Goal: Task Accomplishment & Management: Use online tool/utility

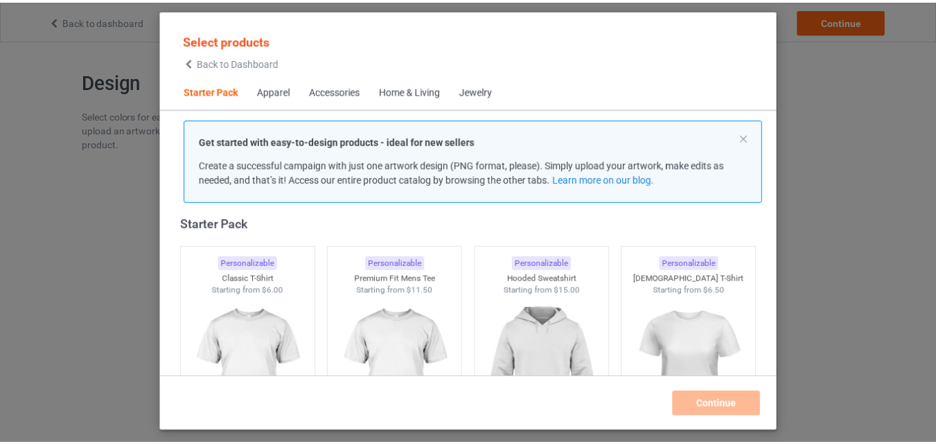
scroll to position [179, 0]
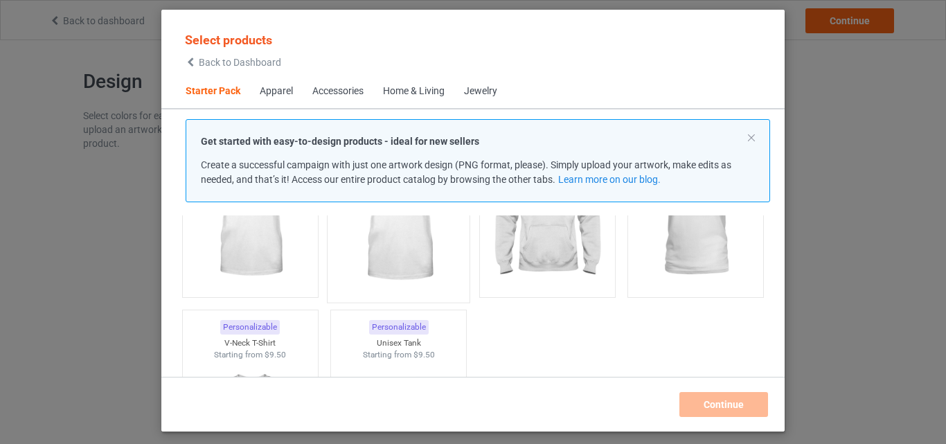
click at [395, 261] on img at bounding box center [399, 213] width 130 height 163
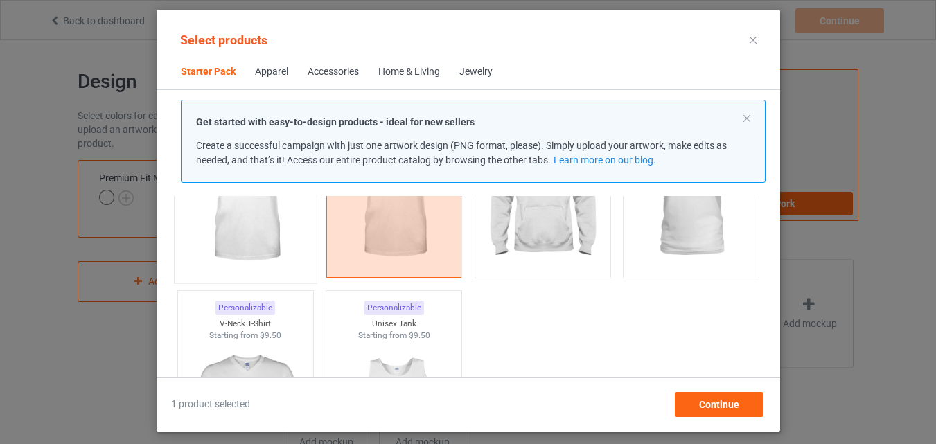
click at [278, 260] on img at bounding box center [245, 194] width 130 height 163
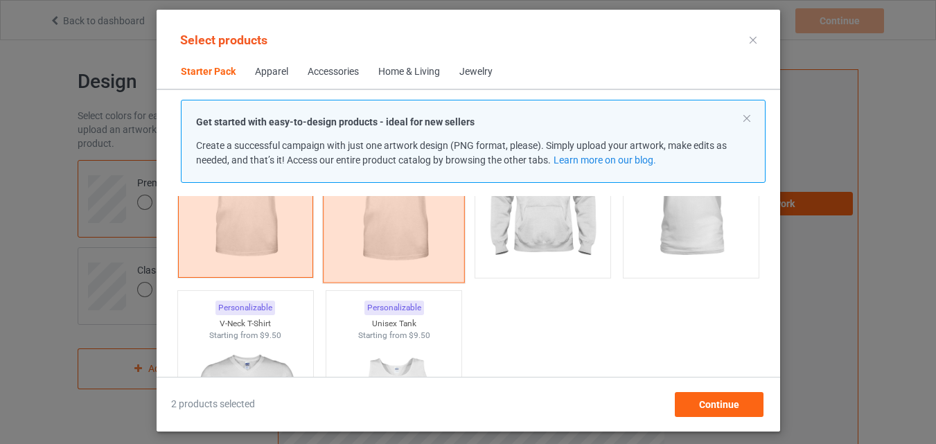
scroll to position [18, 0]
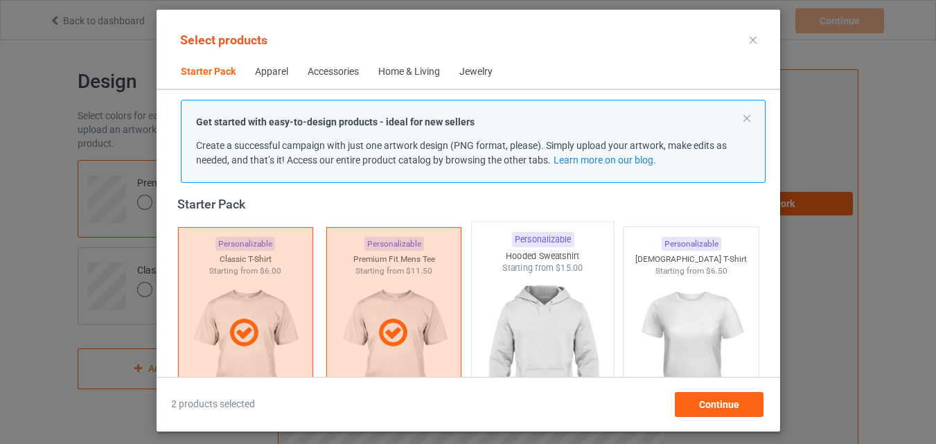
click at [545, 310] on img at bounding box center [542, 355] width 130 height 163
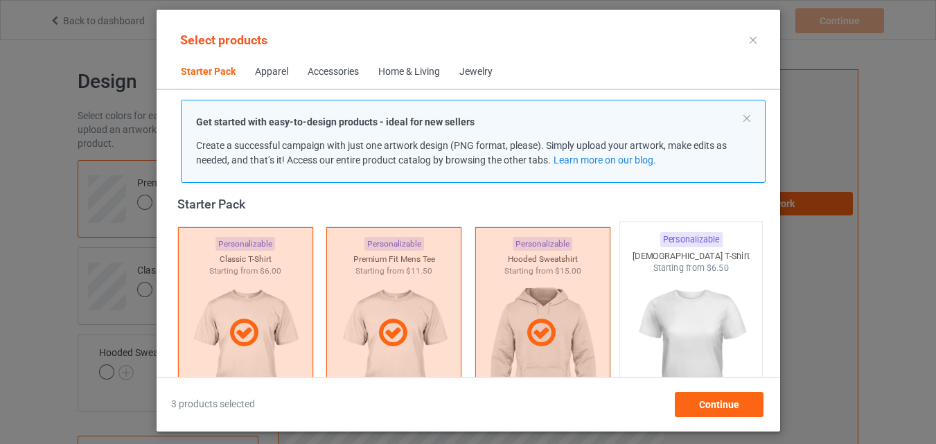
click at [682, 330] on img at bounding box center [691, 355] width 130 height 163
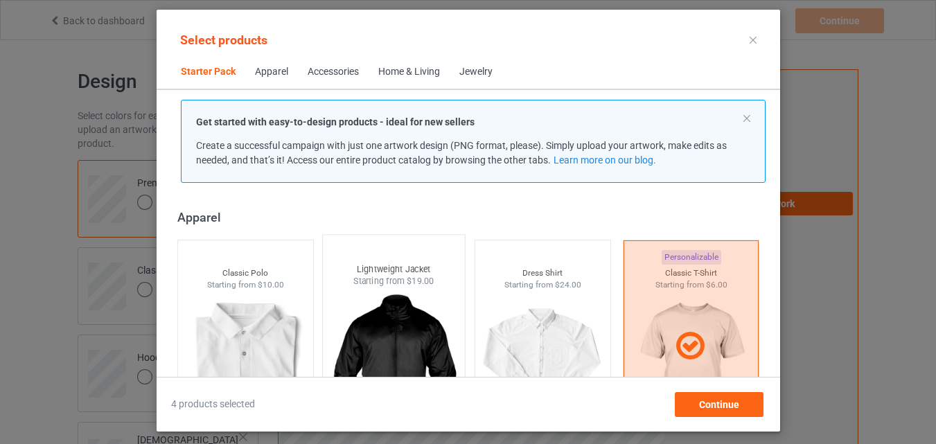
scroll to position [342, 0]
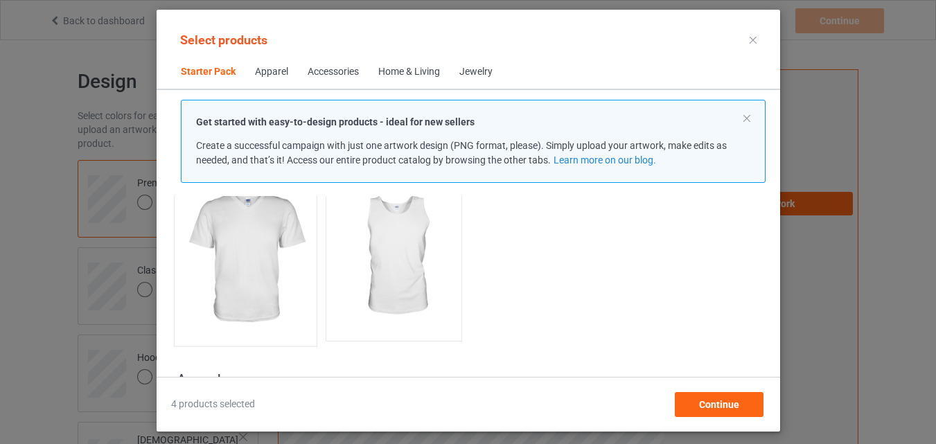
click at [249, 270] on img at bounding box center [245, 257] width 130 height 163
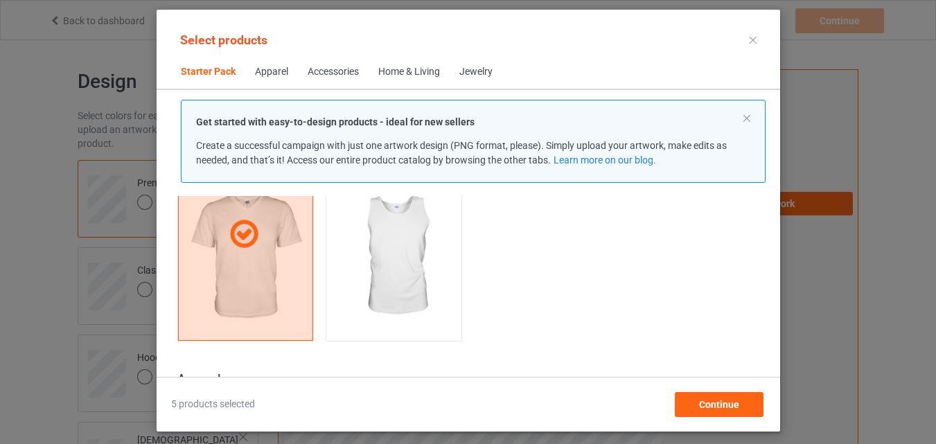
scroll to position [503, 0]
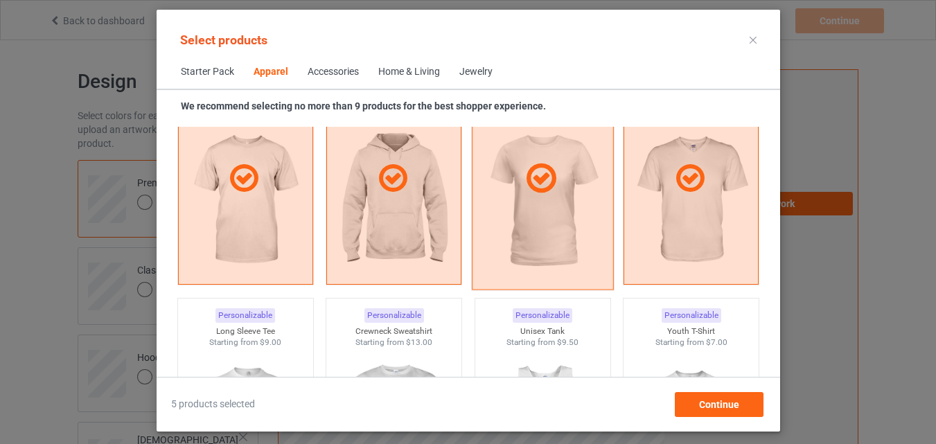
scroll to position [988, 0]
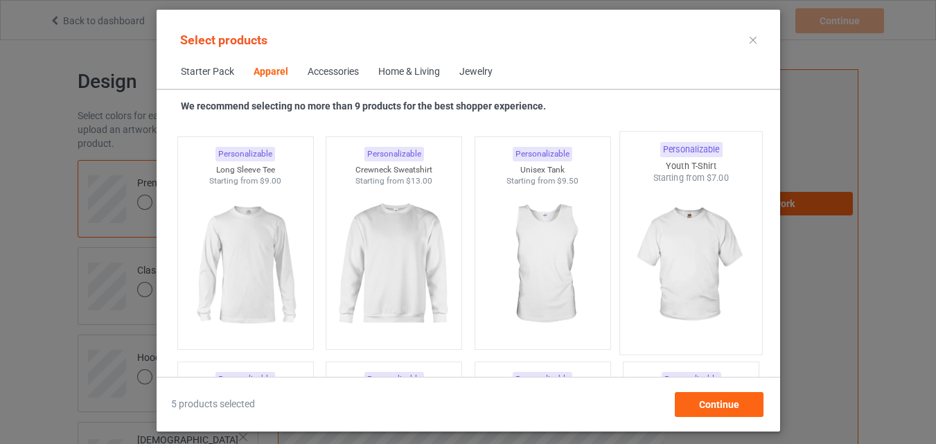
click at [653, 283] on img at bounding box center [691, 265] width 130 height 163
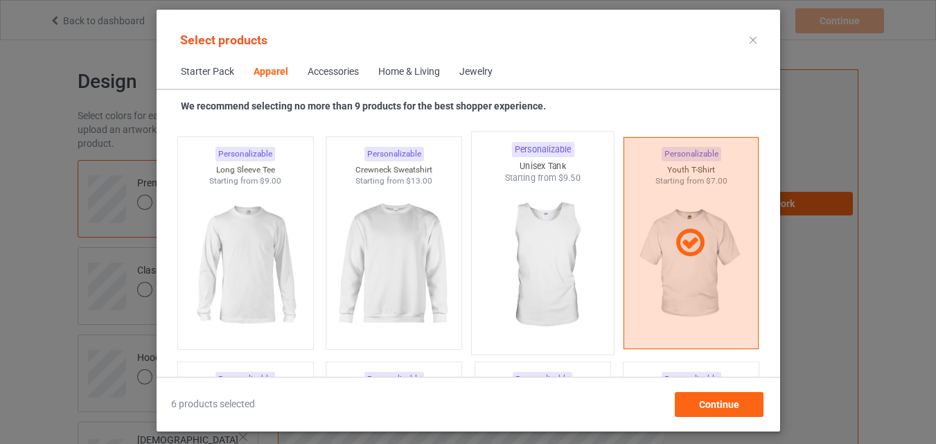
click at [496, 281] on img at bounding box center [542, 265] width 130 height 163
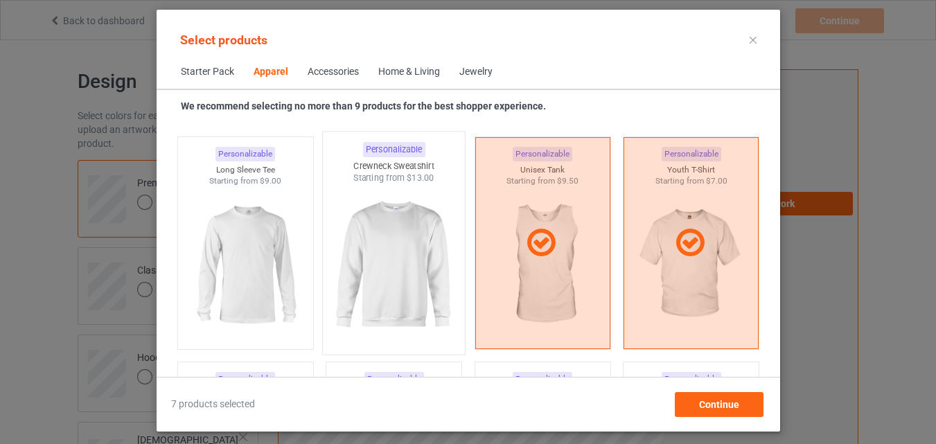
click at [401, 280] on img at bounding box center [393, 265] width 130 height 163
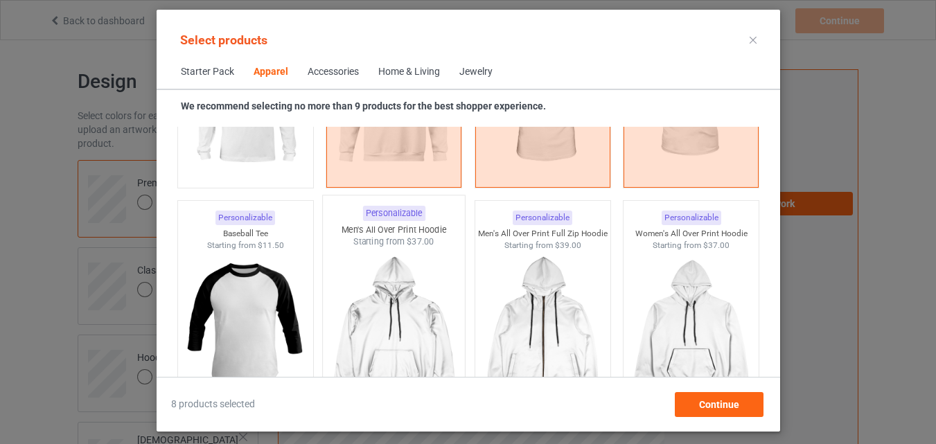
scroll to position [1311, 0]
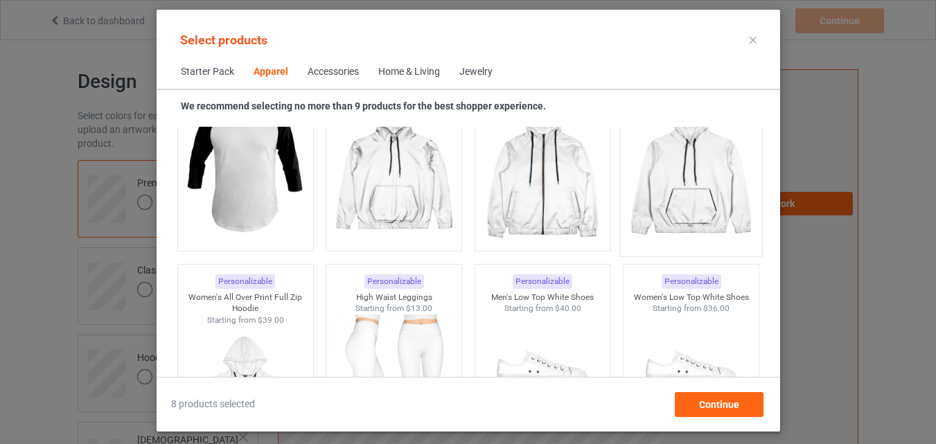
click at [664, 220] on img at bounding box center [691, 167] width 130 height 163
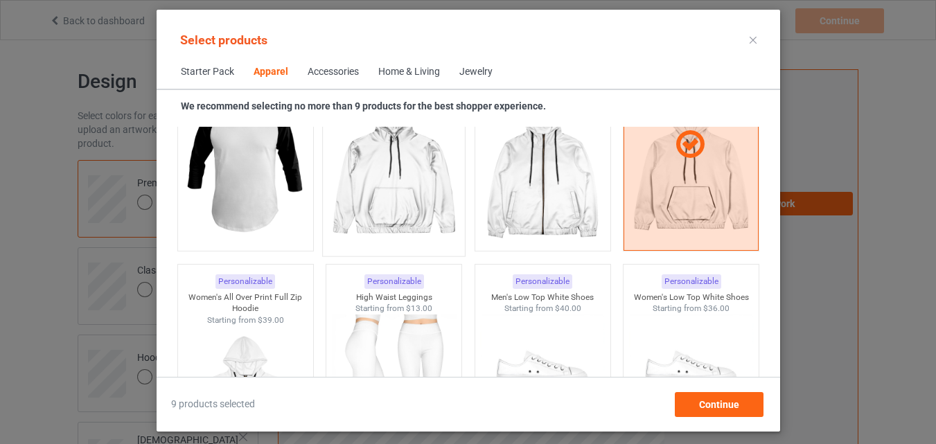
click at [382, 206] on img at bounding box center [393, 167] width 130 height 163
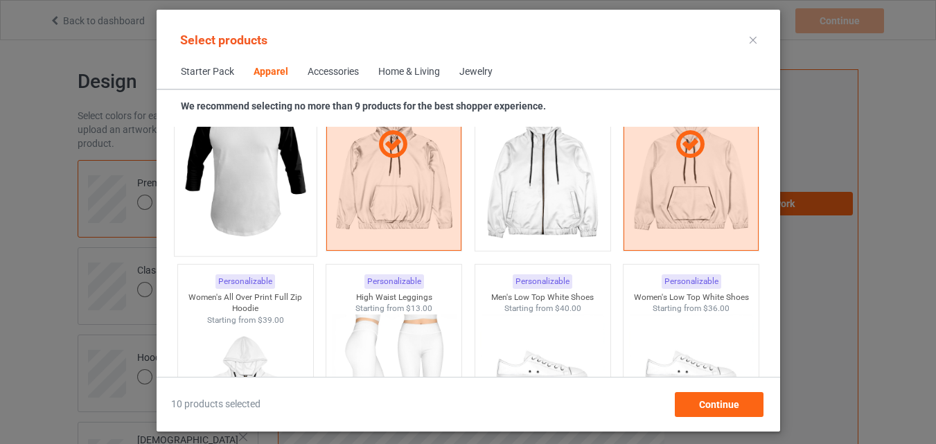
click at [284, 197] on img at bounding box center [245, 167] width 130 height 163
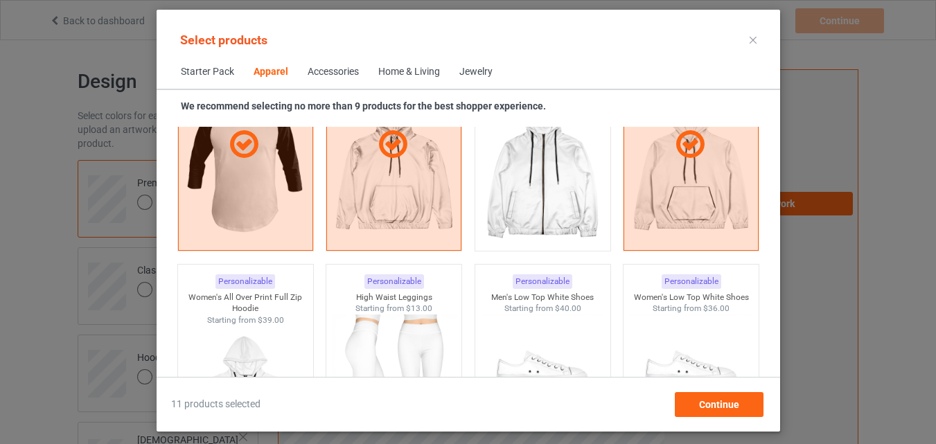
scroll to position [1473, 0]
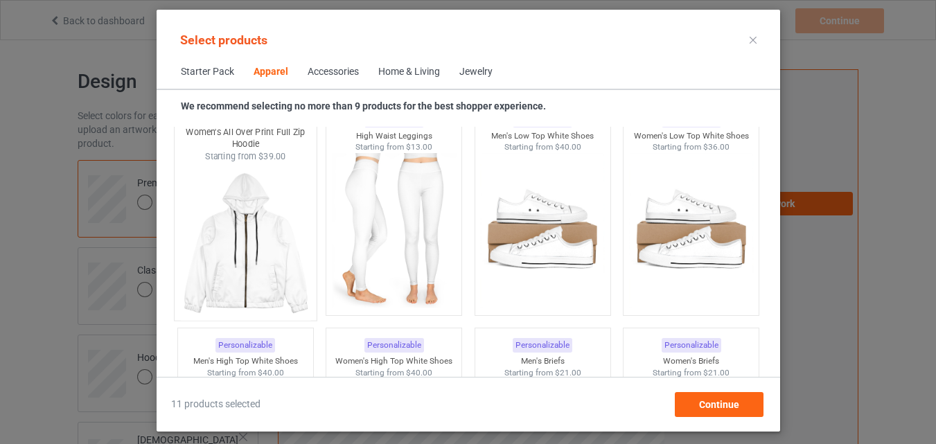
click at [287, 288] on img at bounding box center [245, 243] width 130 height 163
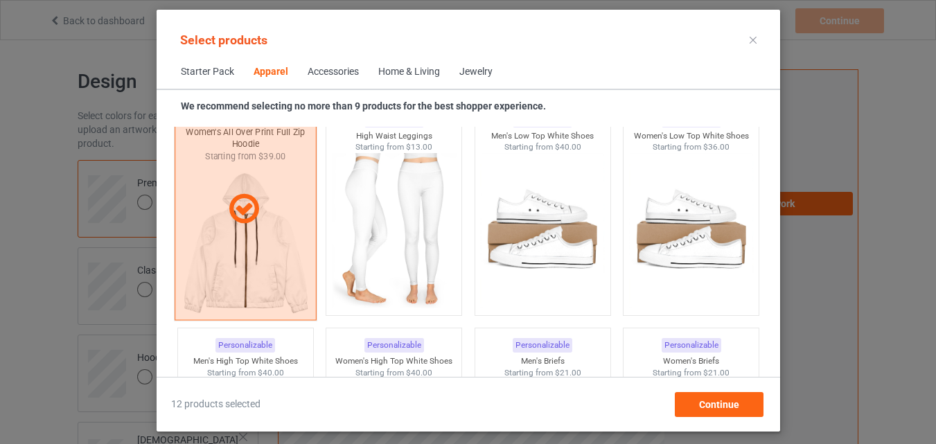
click at [283, 267] on div at bounding box center [245, 209] width 142 height 222
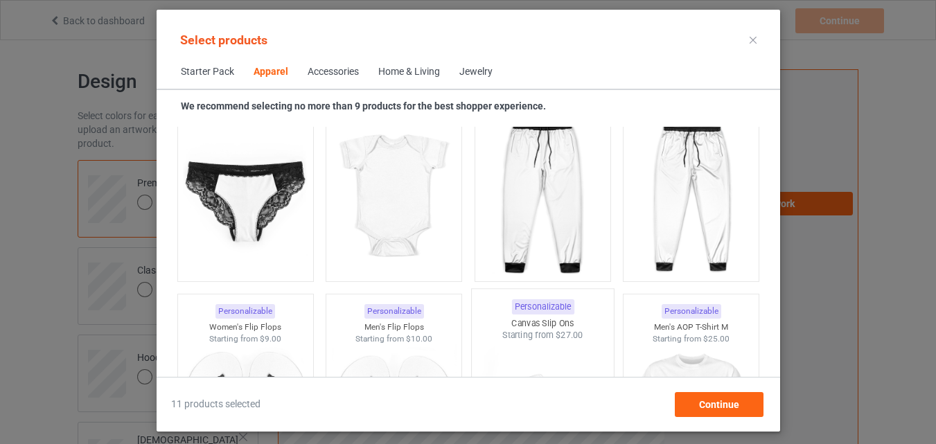
scroll to position [2119, 0]
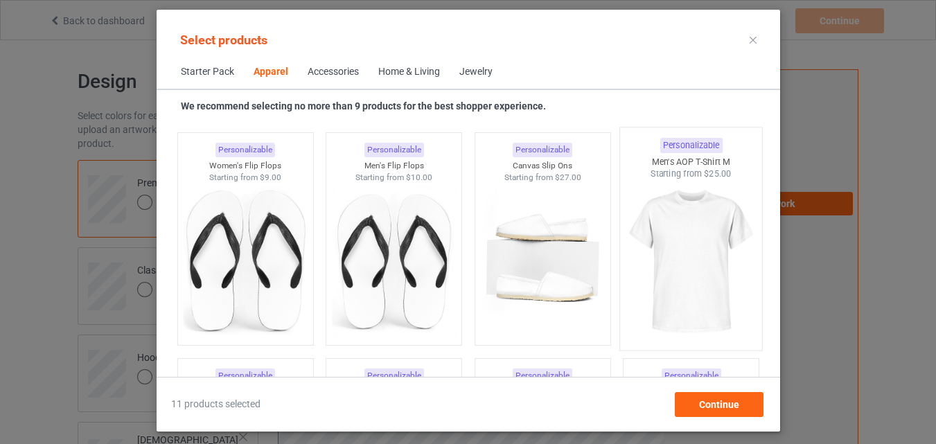
click at [689, 272] on img at bounding box center [691, 261] width 130 height 163
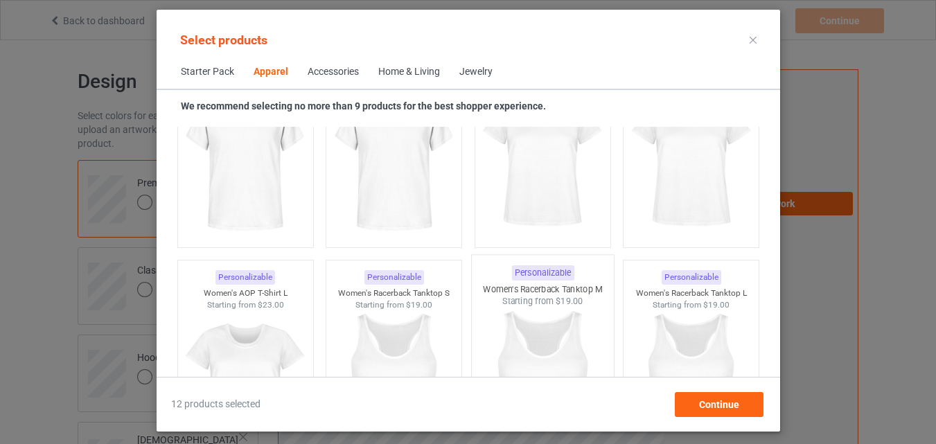
scroll to position [2281, 0]
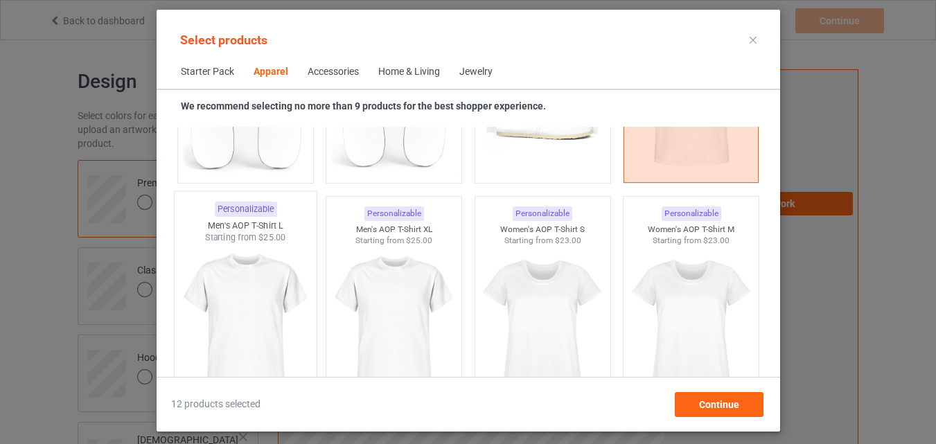
click at [268, 292] on img at bounding box center [245, 325] width 130 height 163
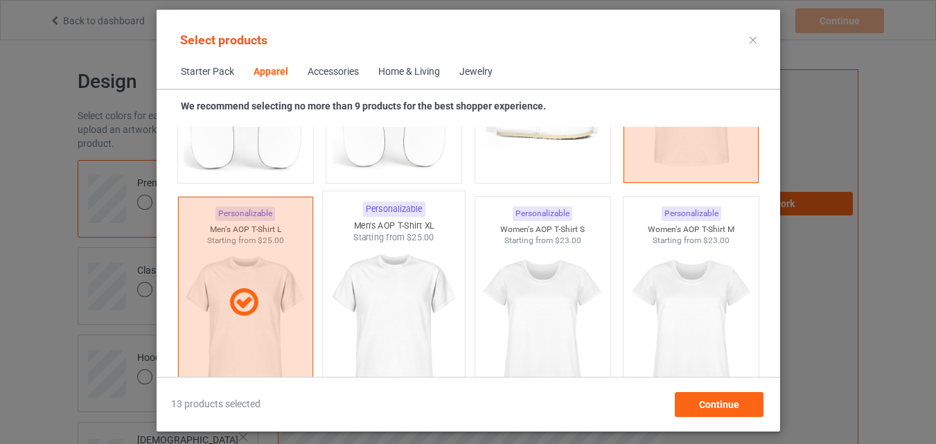
click at [378, 306] on img at bounding box center [393, 325] width 130 height 163
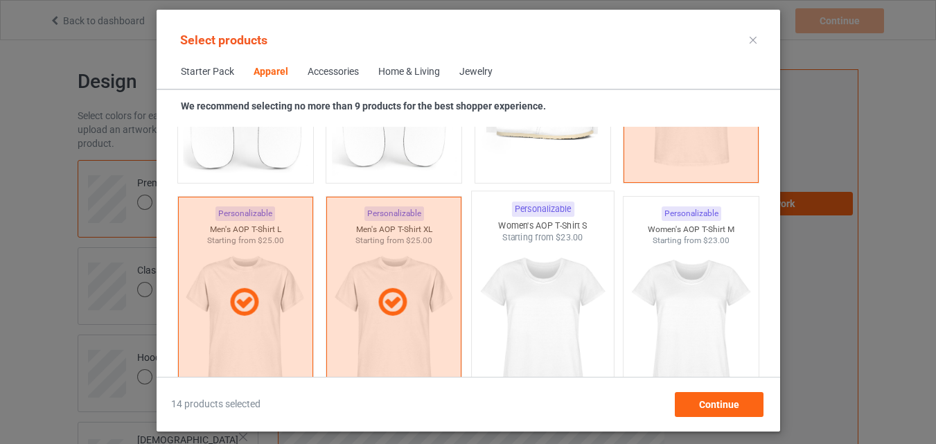
click at [507, 306] on img at bounding box center [542, 325] width 130 height 163
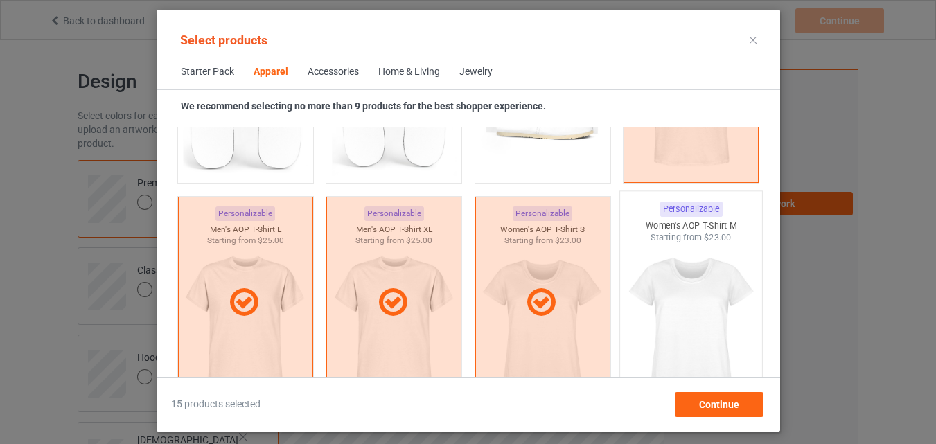
click at [639, 306] on img at bounding box center [691, 325] width 130 height 163
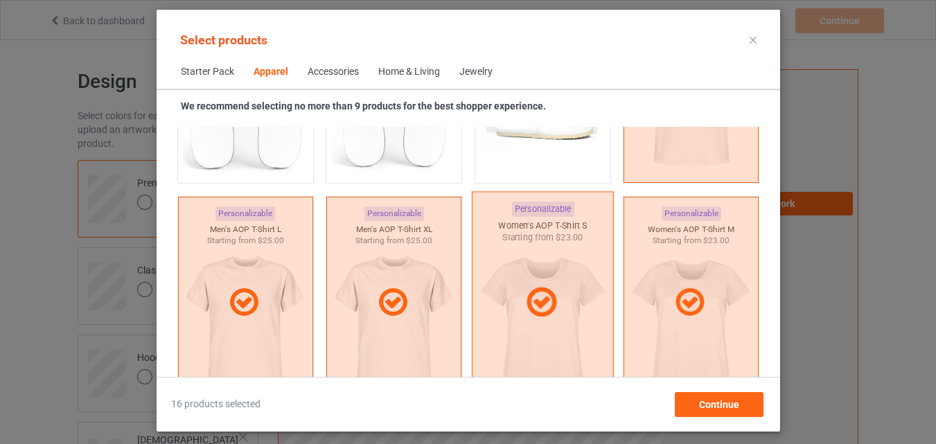
click at [556, 290] on div at bounding box center [542, 302] width 141 height 35
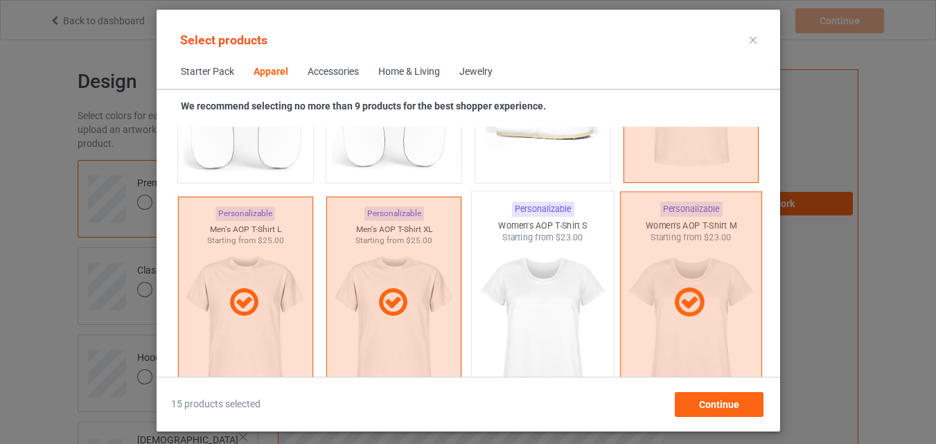
click at [674, 289] on icon at bounding box center [689, 302] width 41 height 35
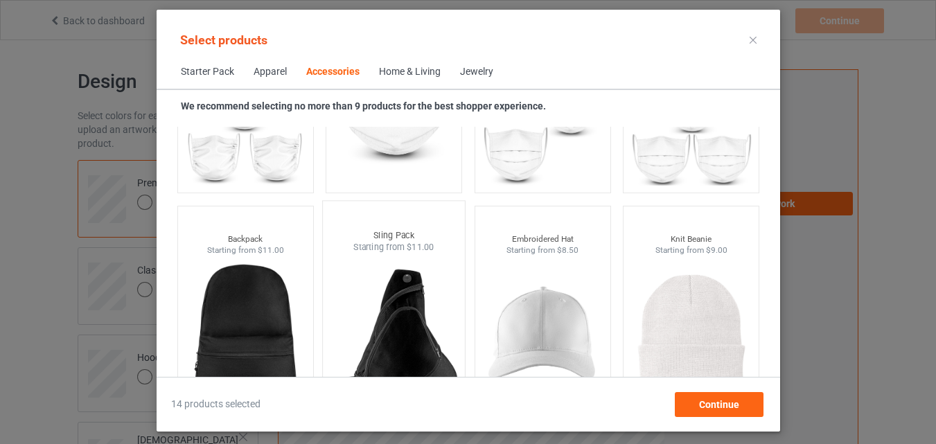
scroll to position [4059, 0]
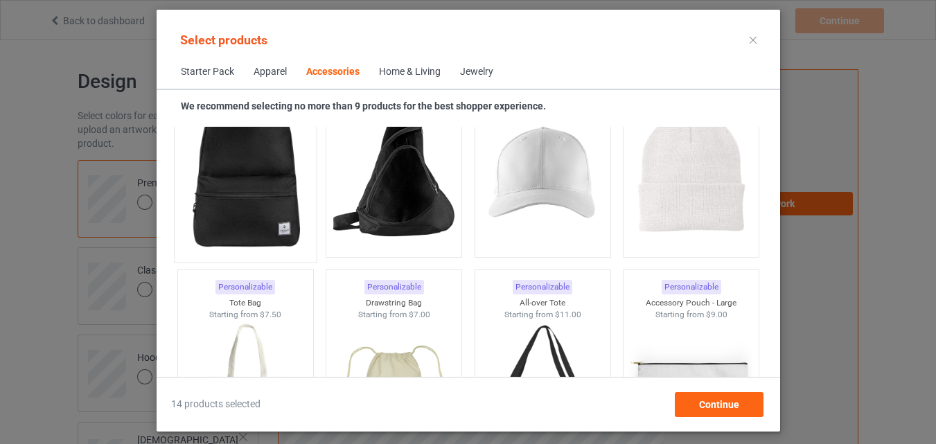
click at [272, 231] on img at bounding box center [245, 173] width 130 height 163
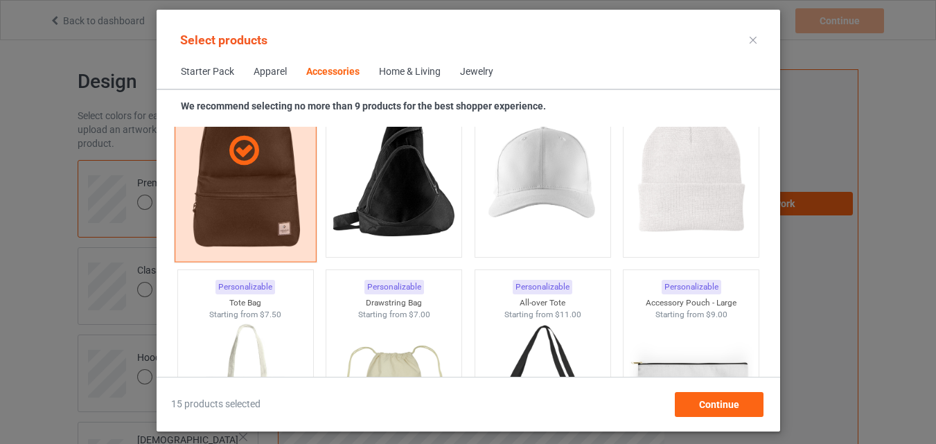
click at [283, 229] on div at bounding box center [245, 150] width 142 height 222
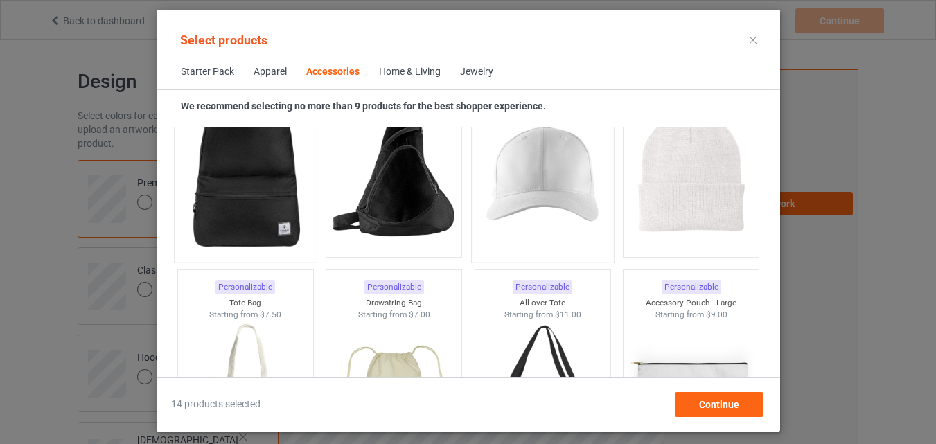
click at [509, 221] on img at bounding box center [542, 173] width 130 height 163
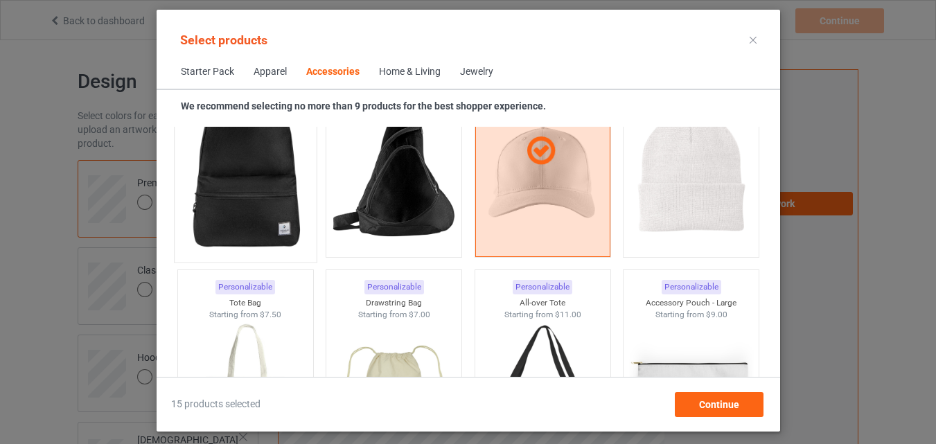
click at [262, 209] on img at bounding box center [245, 173] width 130 height 163
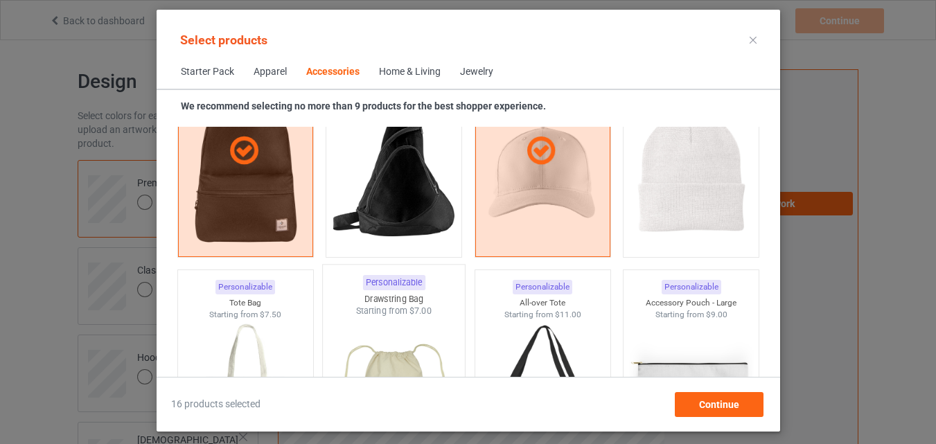
scroll to position [4221, 0]
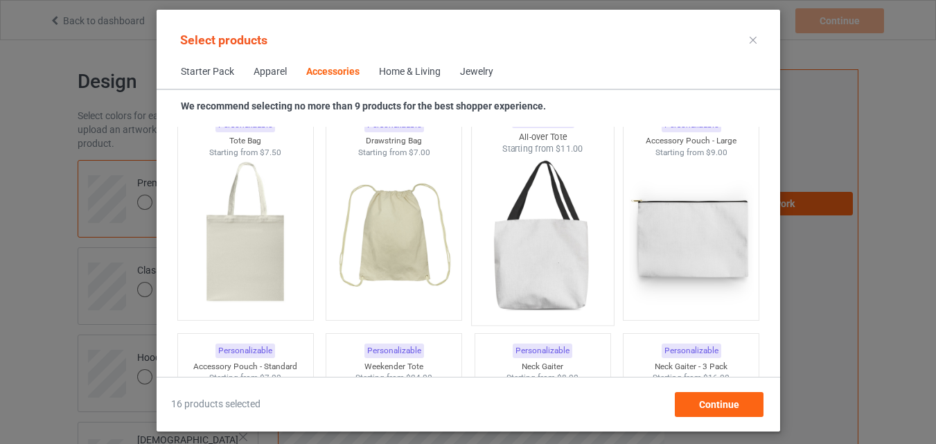
click at [507, 256] on img at bounding box center [542, 236] width 130 height 163
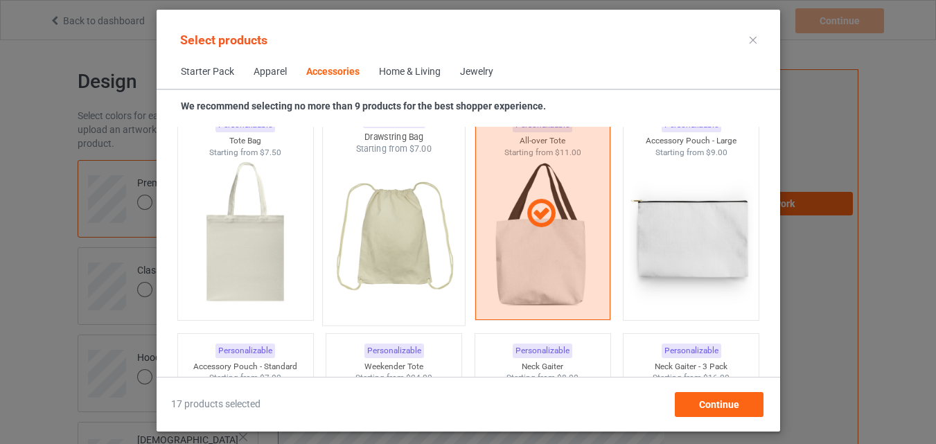
click at [375, 262] on img at bounding box center [393, 236] width 130 height 163
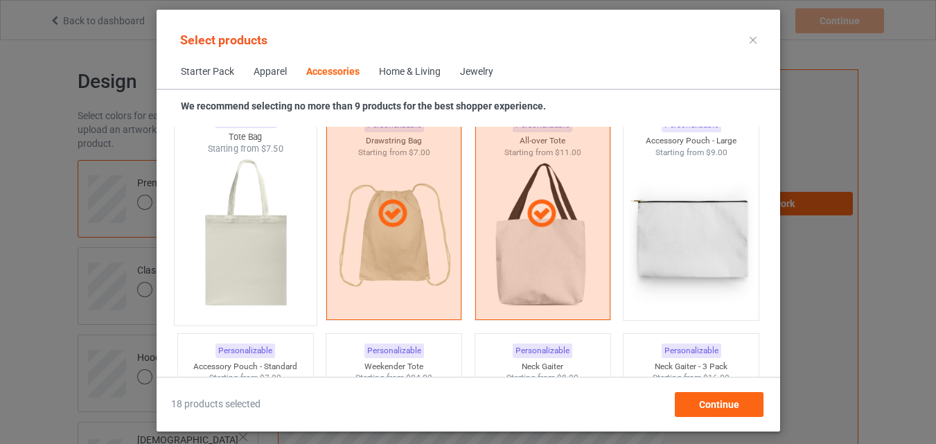
click at [272, 258] on img at bounding box center [245, 236] width 130 height 163
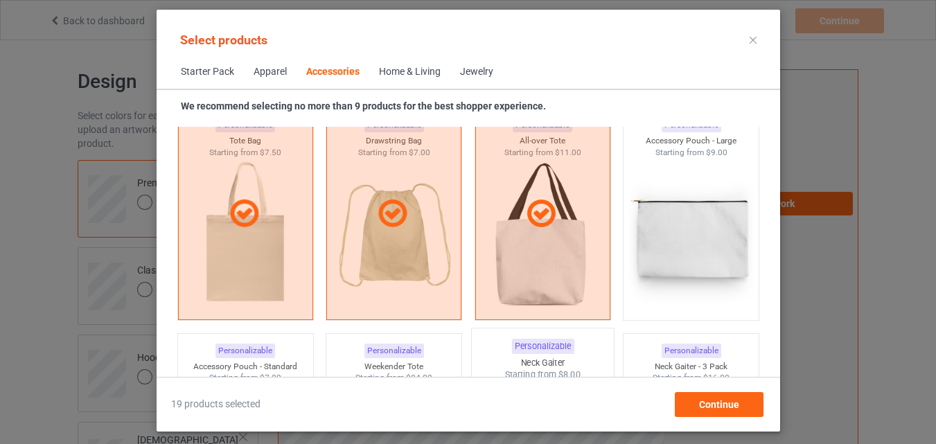
scroll to position [4382, 0]
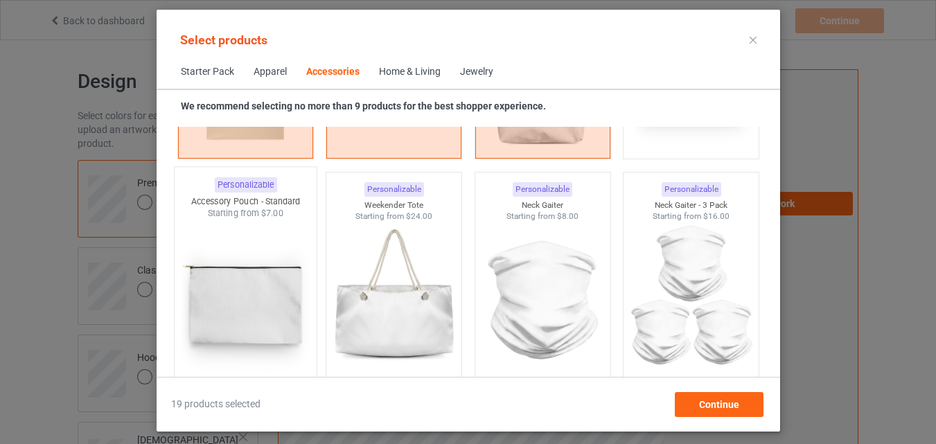
click at [254, 268] on img at bounding box center [245, 301] width 130 height 163
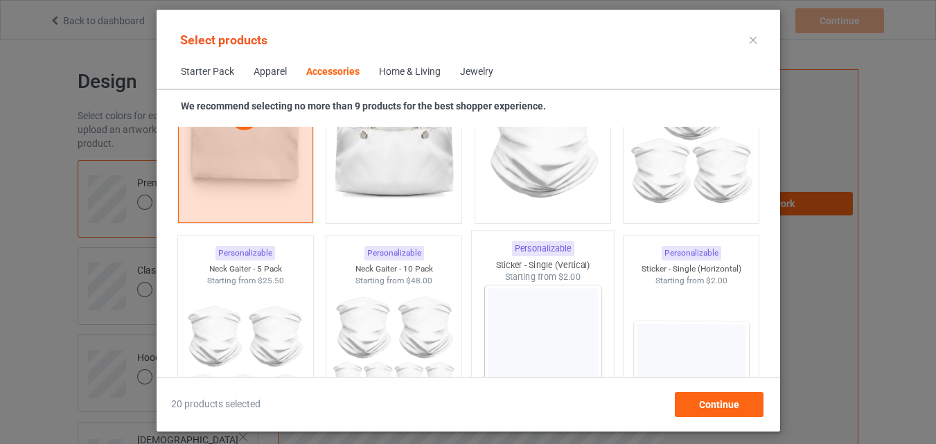
scroll to position [4706, 0]
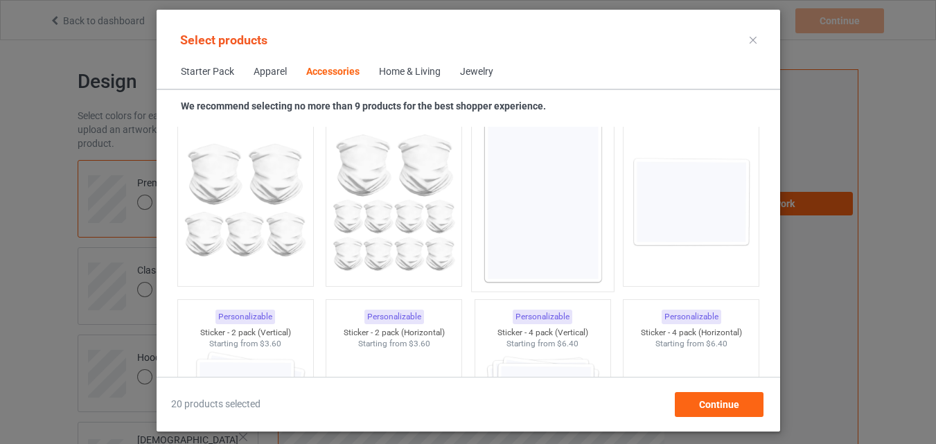
click at [535, 253] on img at bounding box center [542, 202] width 130 height 163
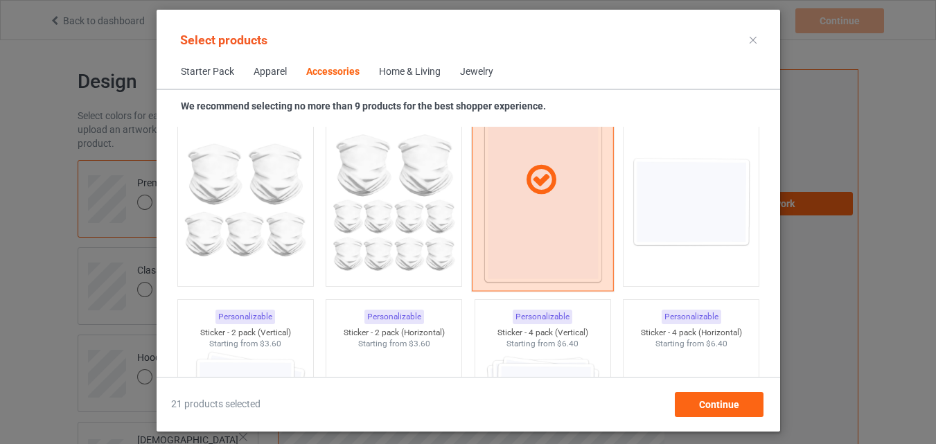
scroll to position [4867, 0]
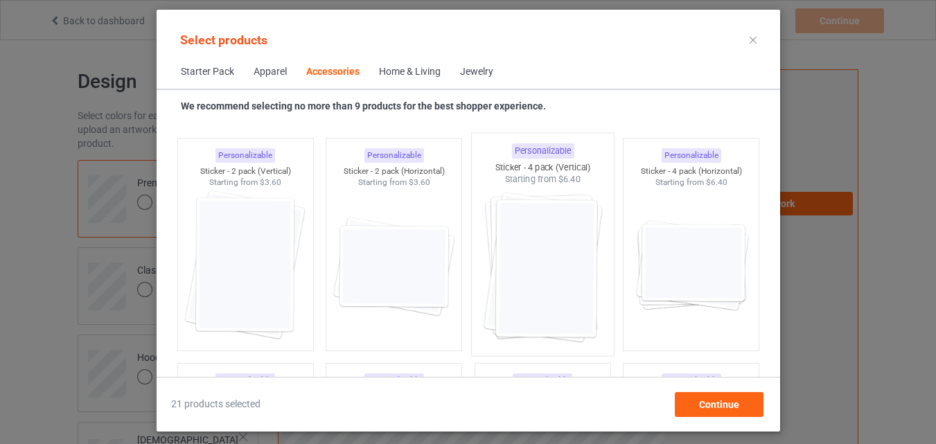
click at [515, 270] on img at bounding box center [542, 267] width 130 height 163
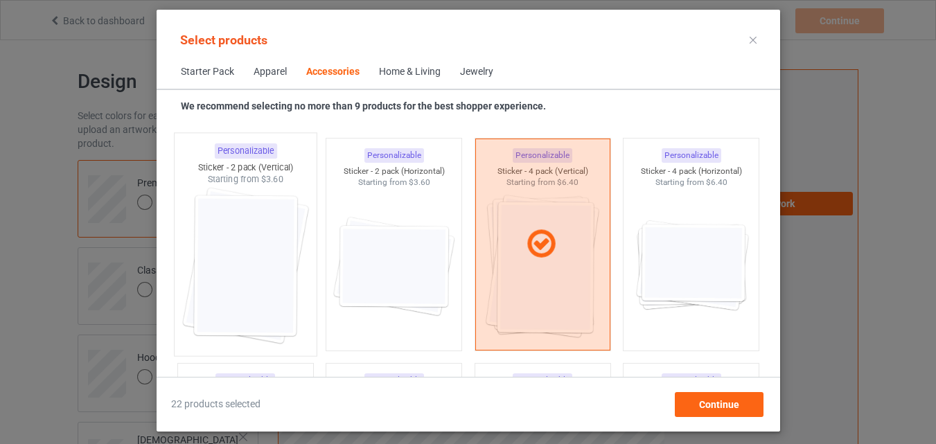
click at [272, 277] on img at bounding box center [245, 267] width 130 height 163
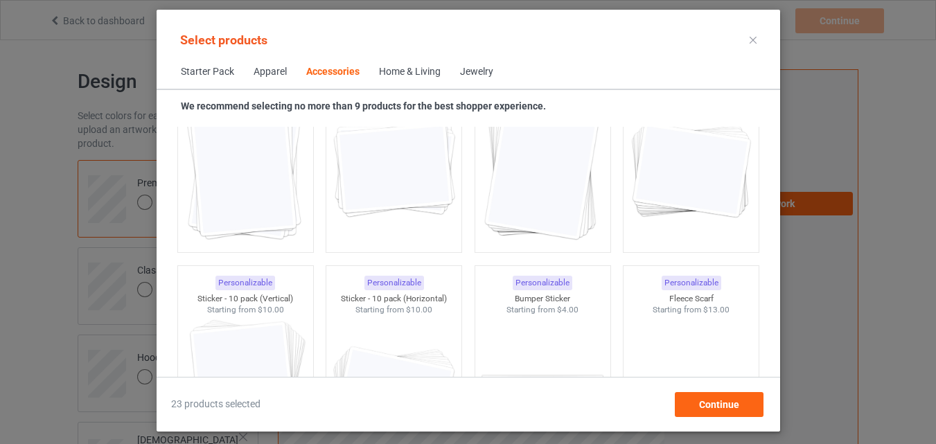
scroll to position [5029, 0]
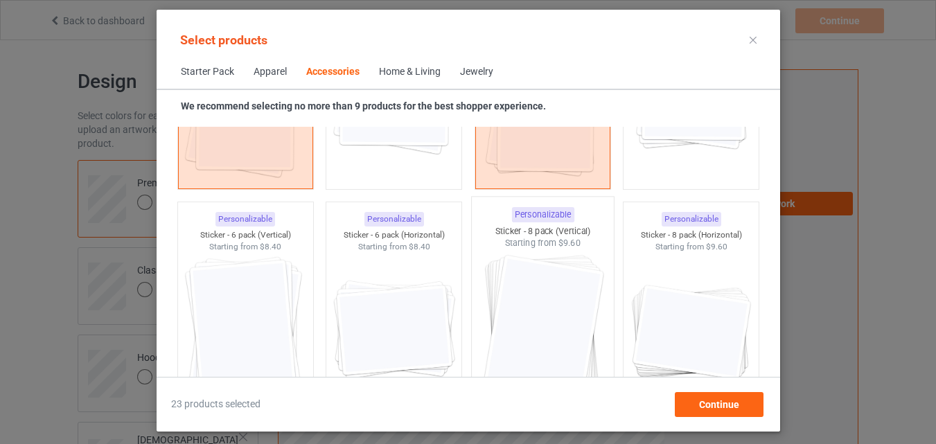
click at [514, 292] on img at bounding box center [542, 330] width 130 height 163
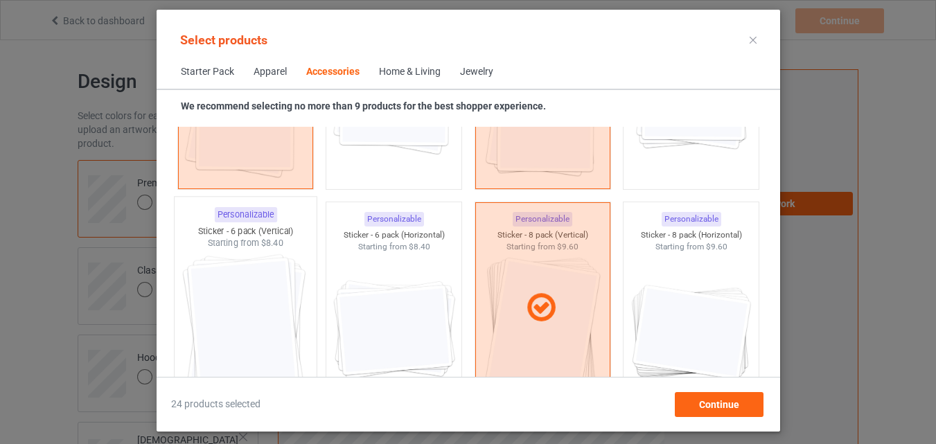
click at [276, 296] on img at bounding box center [245, 330] width 130 height 163
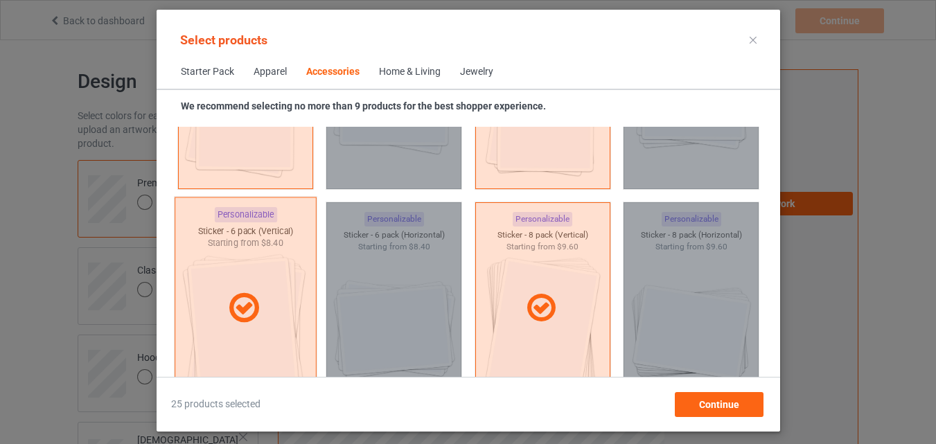
click at [236, 293] on icon at bounding box center [243, 308] width 41 height 35
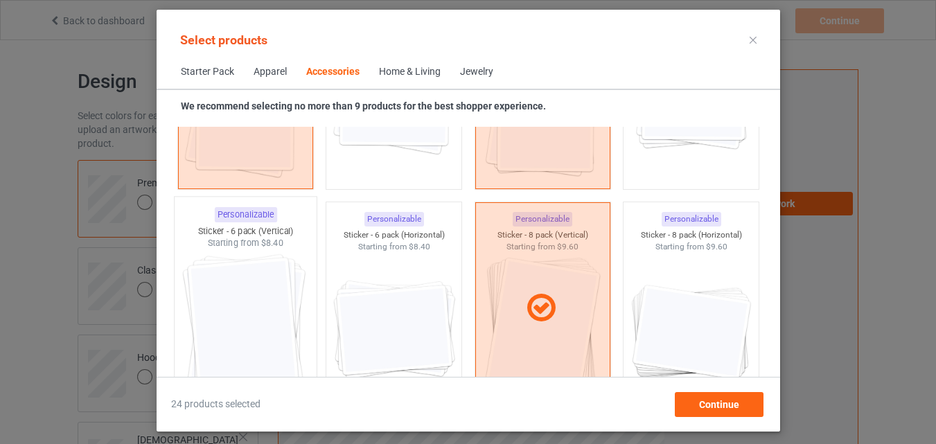
click at [242, 293] on img at bounding box center [245, 330] width 130 height 163
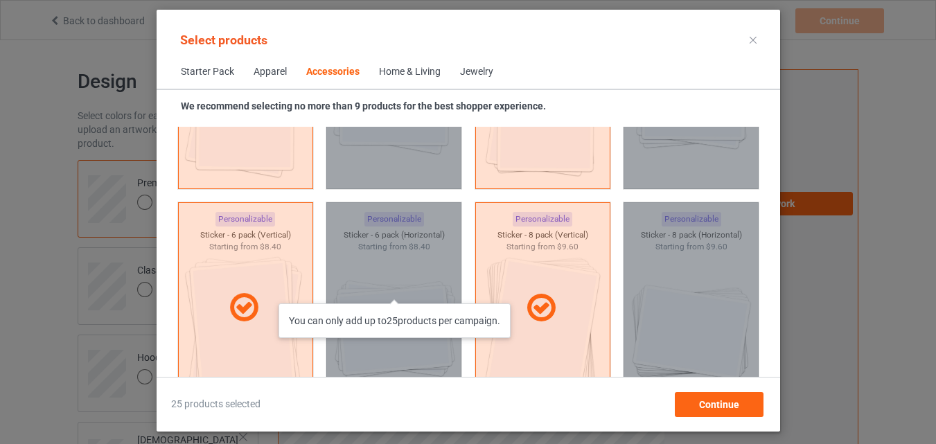
scroll to position [5191, 0]
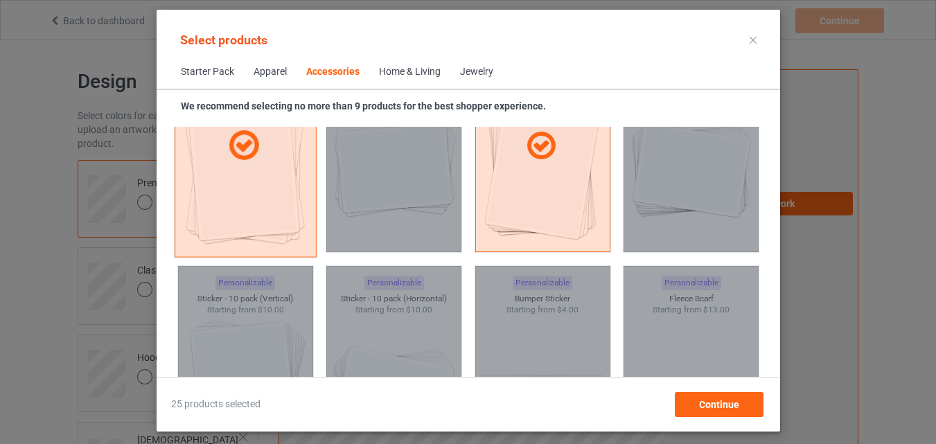
click at [278, 235] on div at bounding box center [245, 146] width 142 height 222
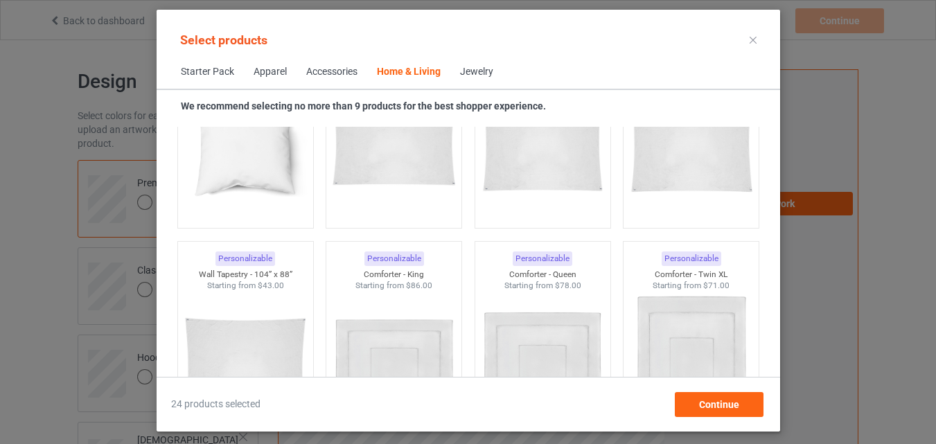
scroll to position [7130, 0]
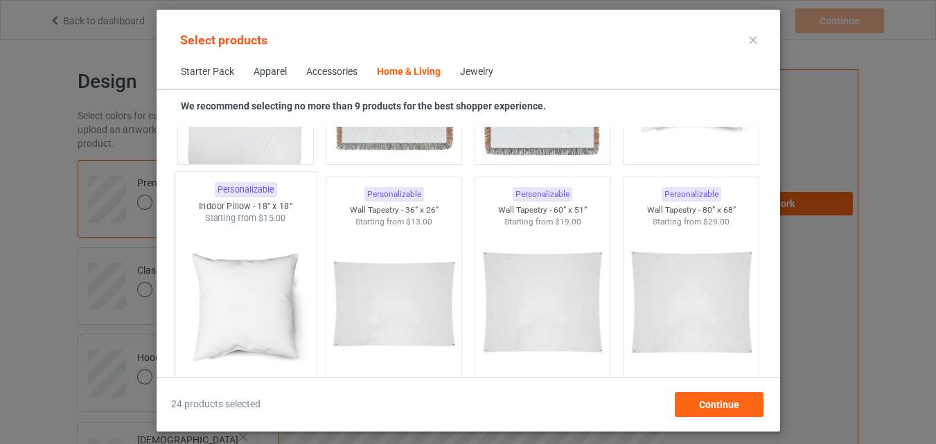
click at [256, 292] on img at bounding box center [245, 305] width 130 height 163
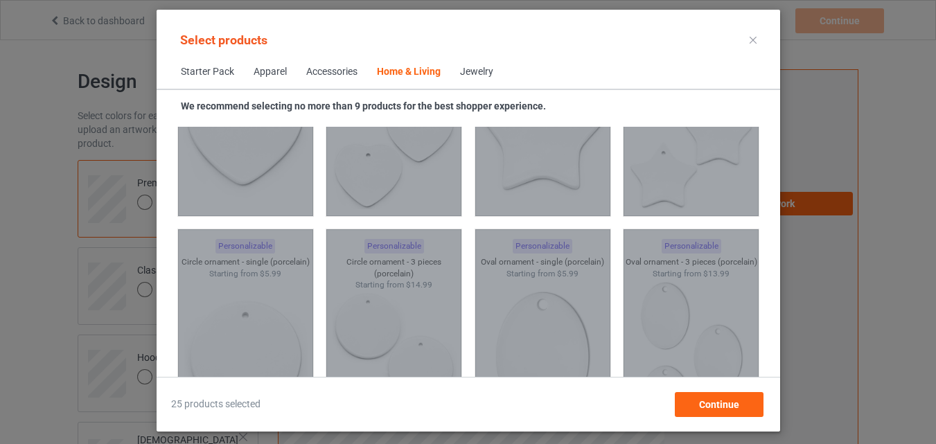
scroll to position [10040, 0]
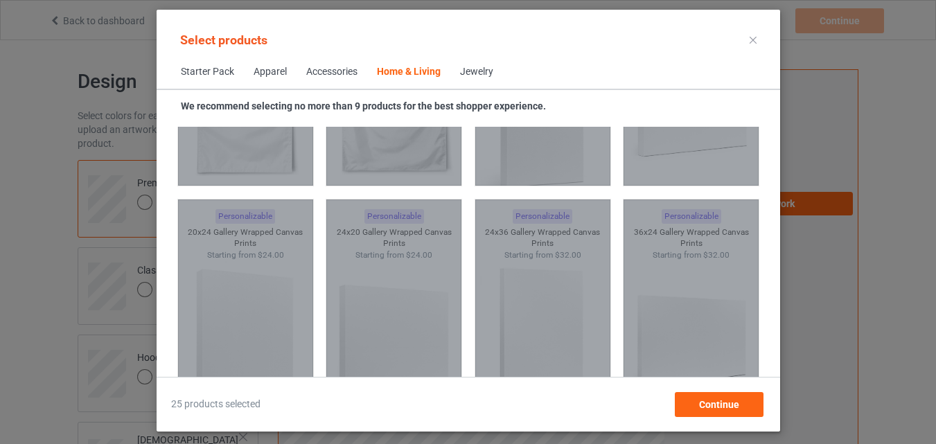
click at [215, 66] on span "Starter Pack" at bounding box center [207, 71] width 73 height 33
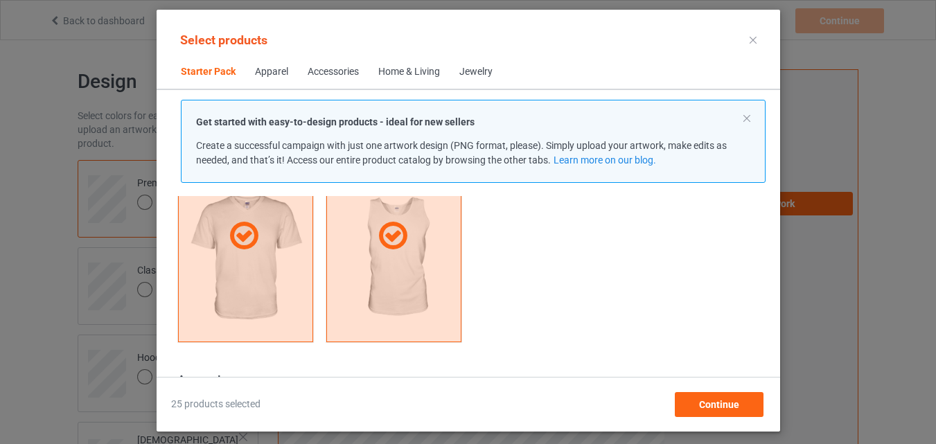
scroll to position [17, 0]
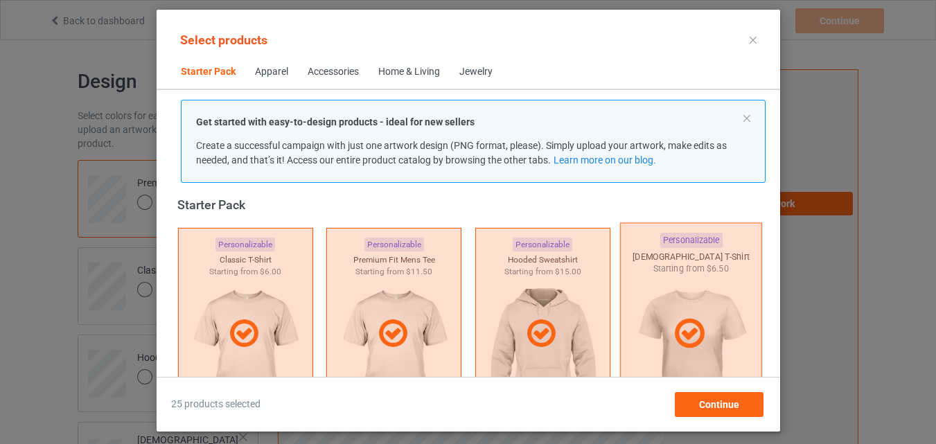
click at [659, 313] on div at bounding box center [691, 333] width 142 height 222
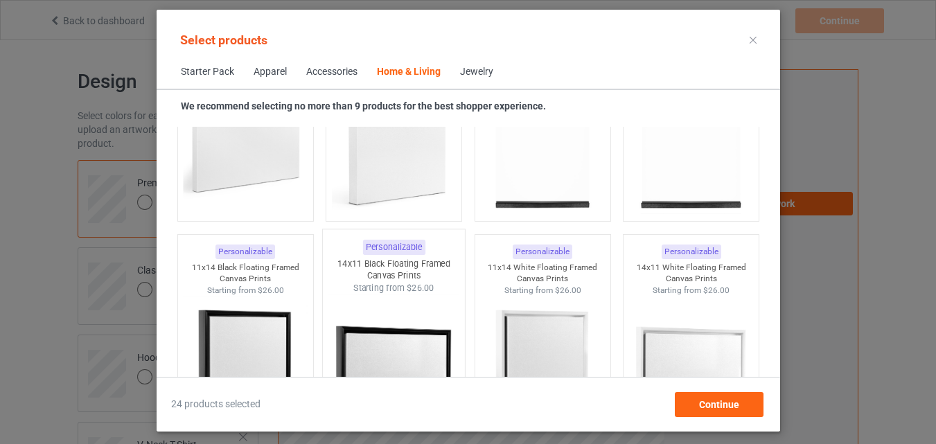
scroll to position [9716, 0]
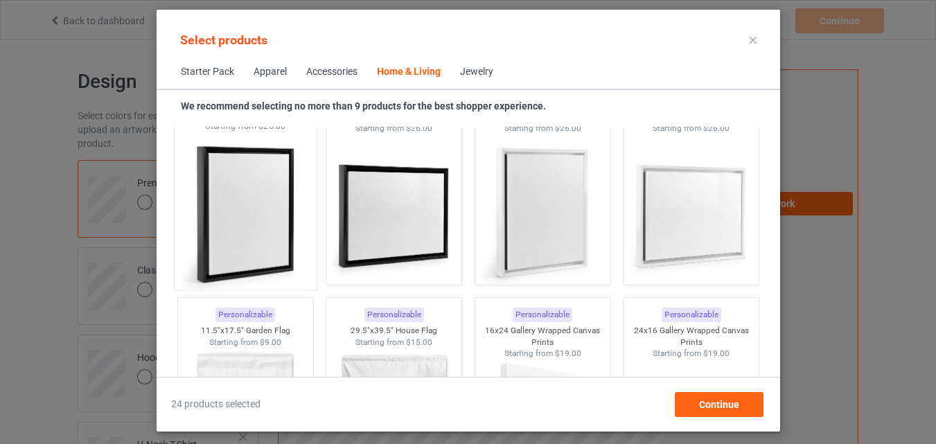
click at [233, 232] on img at bounding box center [245, 213] width 130 height 163
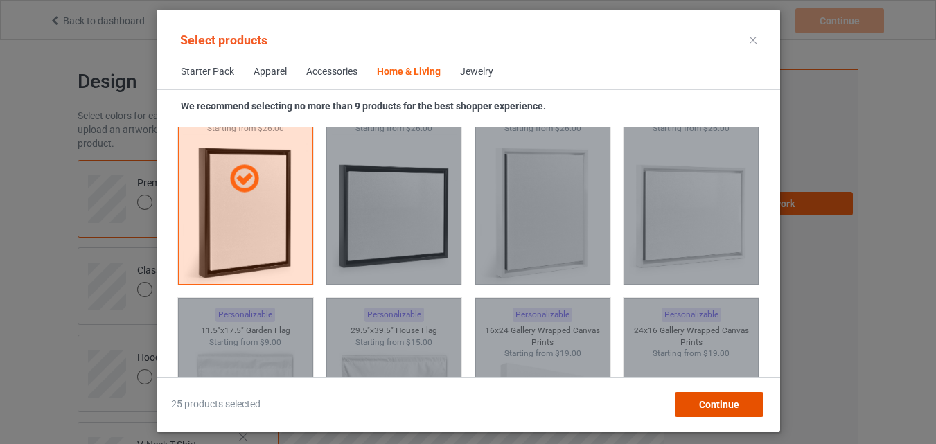
click at [732, 403] on span "Continue" at bounding box center [718, 404] width 40 height 11
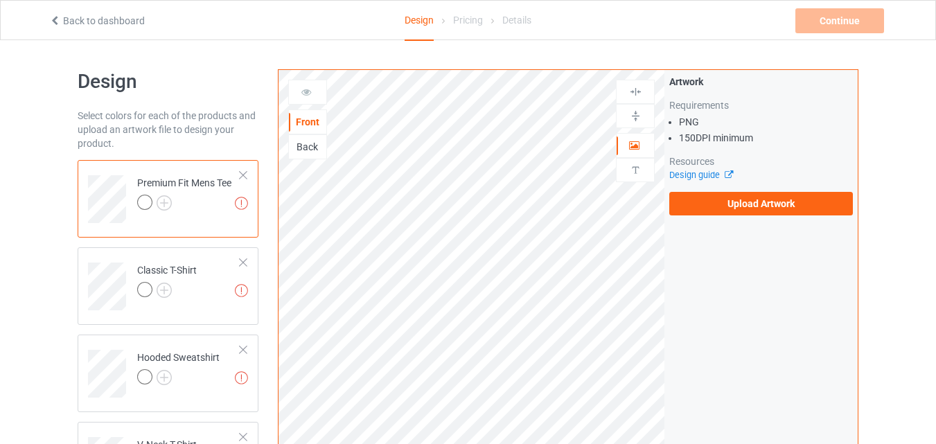
click at [303, 153] on div "Back" at bounding box center [307, 147] width 37 height 14
click at [303, 130] on div "Front" at bounding box center [307, 121] width 39 height 25
click at [304, 124] on div "Front" at bounding box center [307, 122] width 37 height 14
